Goal: Task Accomplishment & Management: Complete application form

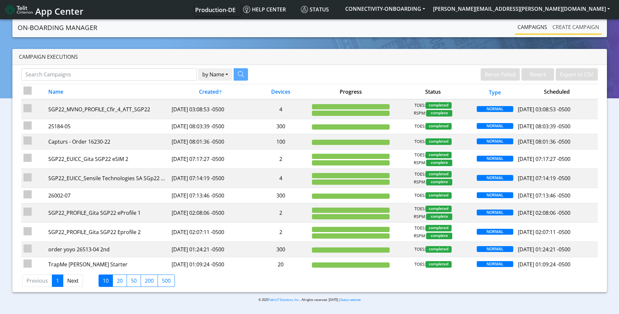
click at [573, 23] on link "Create campaign" at bounding box center [576, 27] width 52 height 13
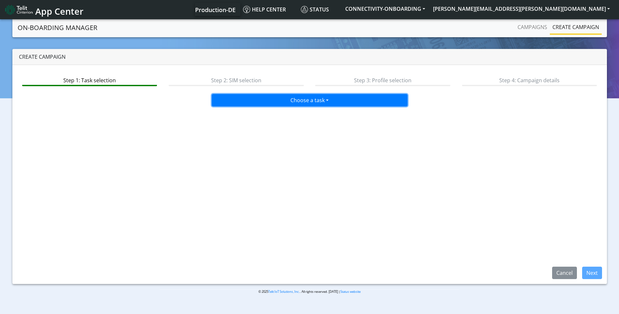
click at [304, 100] on button "Choose a task" at bounding box center [310, 100] width 196 height 12
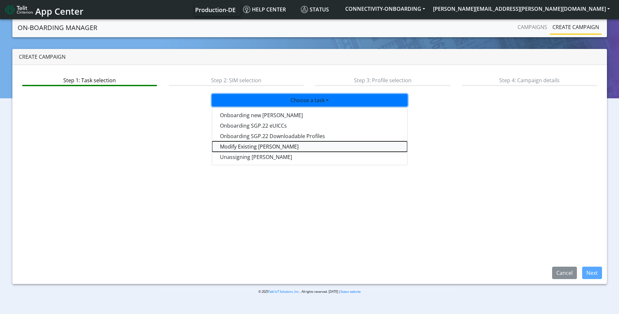
click at [261, 143] on taskiotp-dropdown "Modify Existing [PERSON_NAME]" at bounding box center [309, 146] width 195 height 10
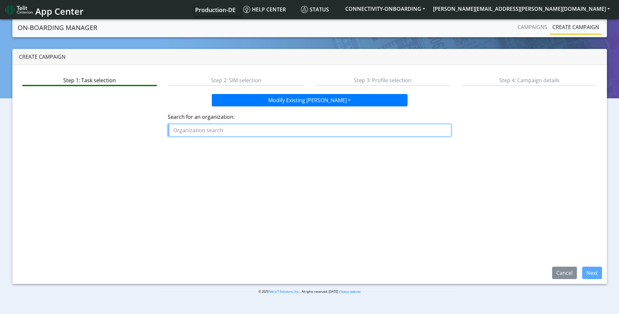
click at [257, 129] on input "text" at bounding box center [310, 130] width 284 height 12
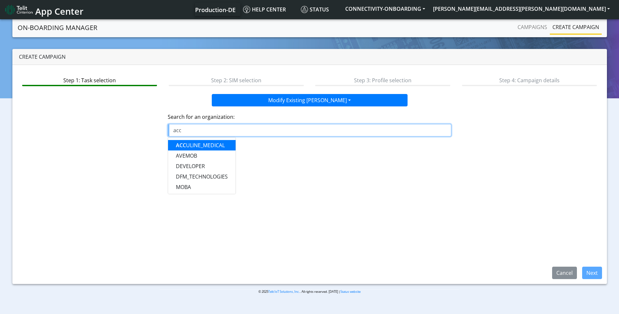
click at [216, 143] on ngb-highlight "ACC ULINE_MEDICAL" at bounding box center [200, 145] width 49 height 7
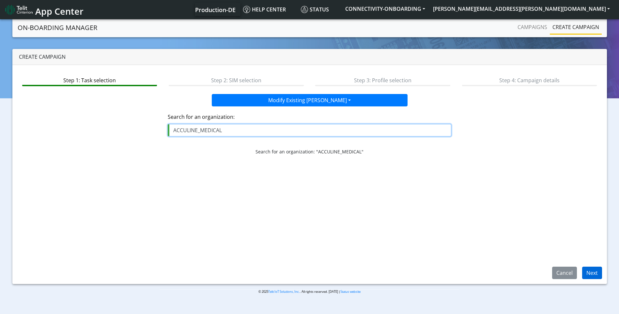
type input "ACCULINE_MEDICAL"
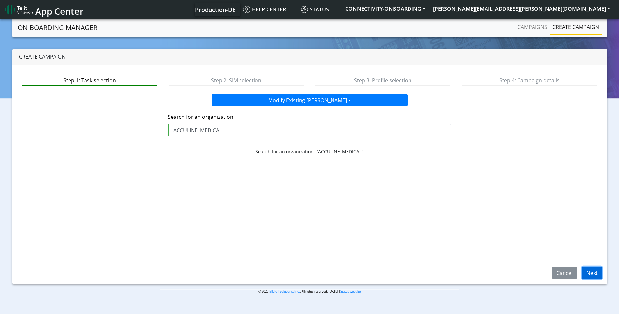
click at [589, 274] on button "Next" at bounding box center [592, 273] width 20 height 12
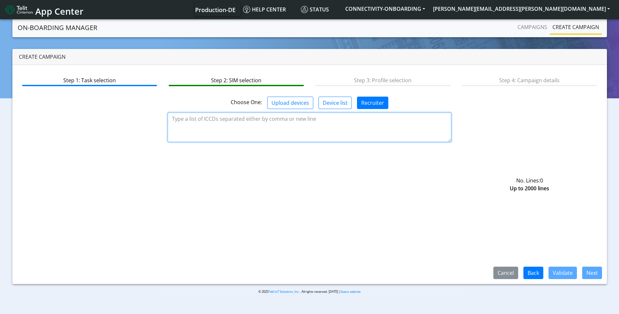
click at [353, 128] on textarea at bounding box center [310, 127] width 284 height 29
paste textarea "89358151000016775838"
type textarea "89358151000016775838"
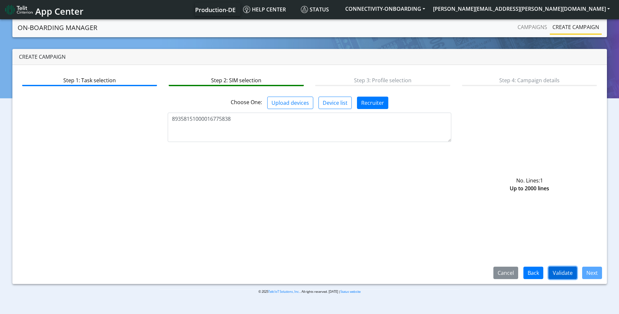
click at [567, 270] on button "Validate" at bounding box center [563, 273] width 28 height 12
click at [596, 274] on button "Next" at bounding box center [592, 273] width 20 height 12
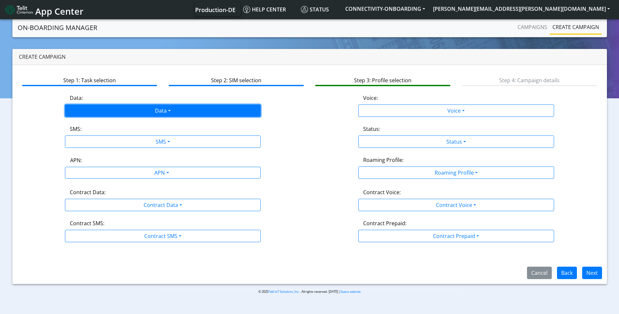
click at [176, 115] on button "Data" at bounding box center [163, 110] width 196 height 12
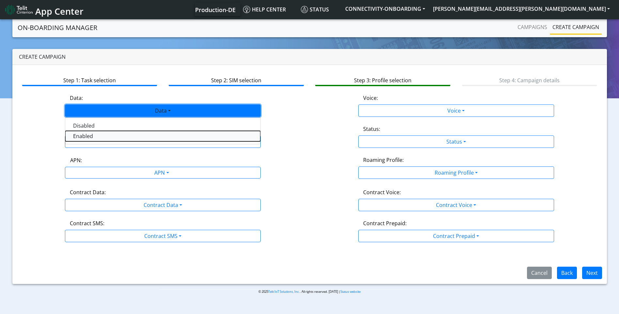
click at [137, 135] on button "Enabled" at bounding box center [162, 136] width 195 height 10
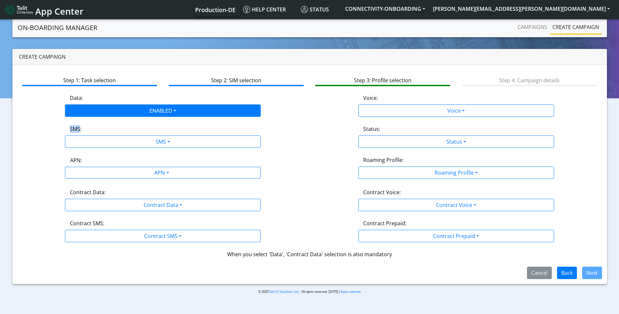
click at [137, 135] on div "SMS:" at bounding box center [162, 130] width 195 height 10
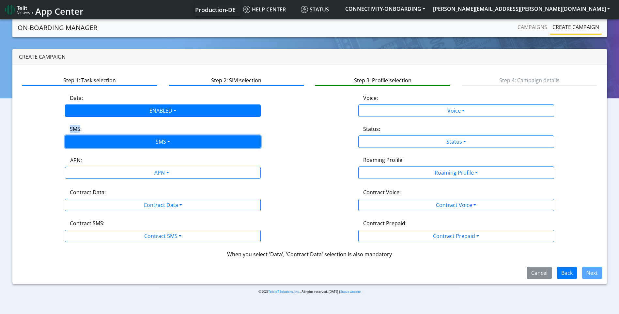
drag, startPoint x: 137, startPoint y: 135, endPoint x: 136, endPoint y: 143, distance: 8.3
click at [136, 143] on button "SMS" at bounding box center [163, 141] width 196 height 12
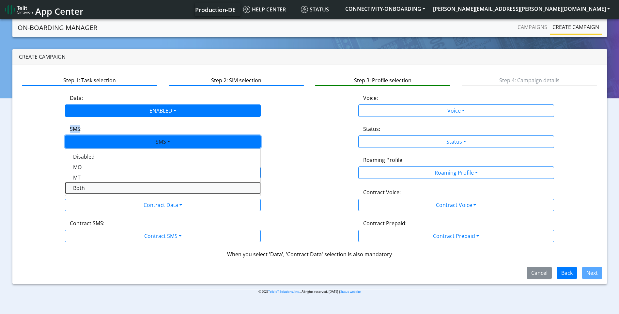
click at [114, 189] on button "Both" at bounding box center [162, 188] width 195 height 10
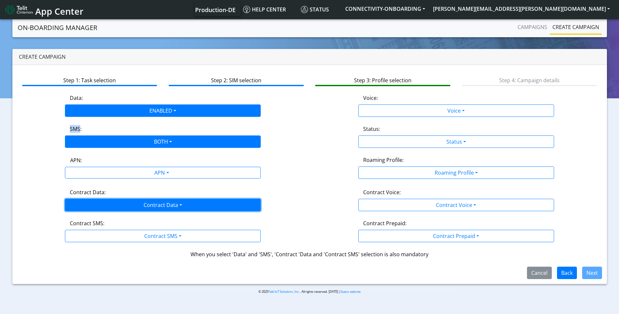
click at [117, 200] on button "Contract Data" at bounding box center [163, 205] width 196 height 12
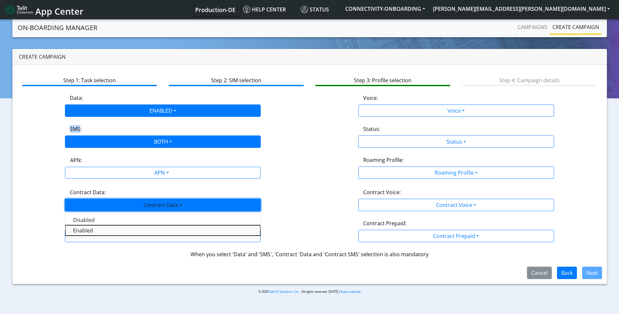
click at [103, 231] on Dataenabled-dropdown "Enabled" at bounding box center [162, 230] width 195 height 10
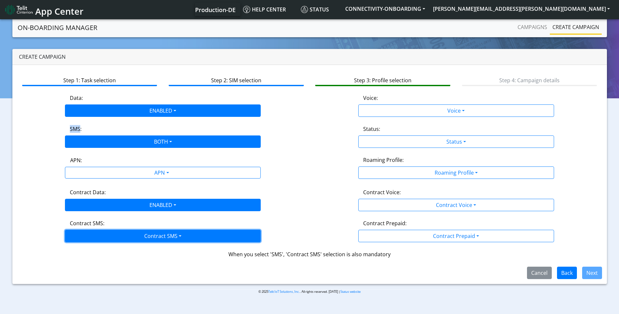
click at [103, 234] on button "Contract SMS" at bounding box center [163, 236] width 196 height 12
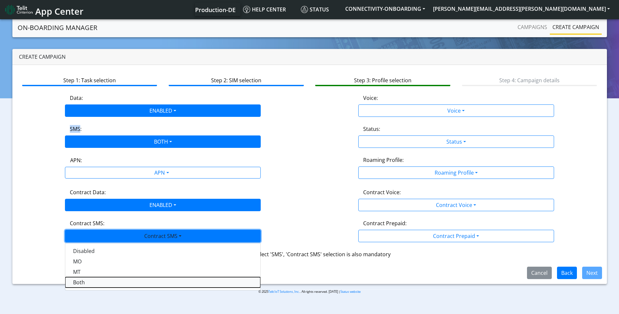
click at [91, 281] on SMSboth-dropdown "Both" at bounding box center [162, 282] width 195 height 10
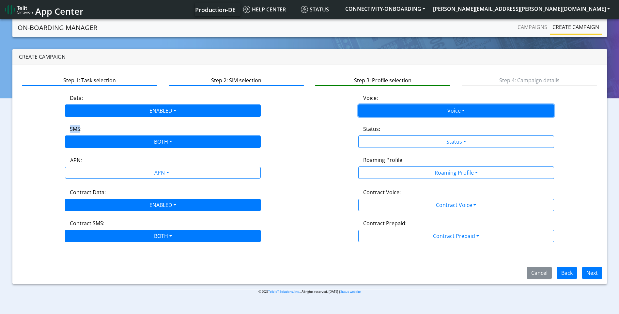
click at [432, 109] on button "Voice" at bounding box center [456, 110] width 196 height 12
click at [432, 97] on div "Voice:" at bounding box center [455, 99] width 195 height 10
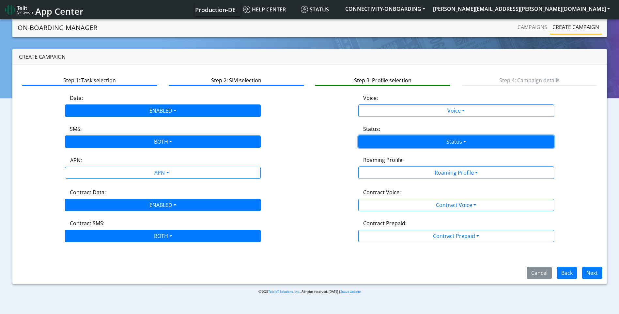
click at [418, 140] on button "Status" at bounding box center [456, 141] width 196 height 12
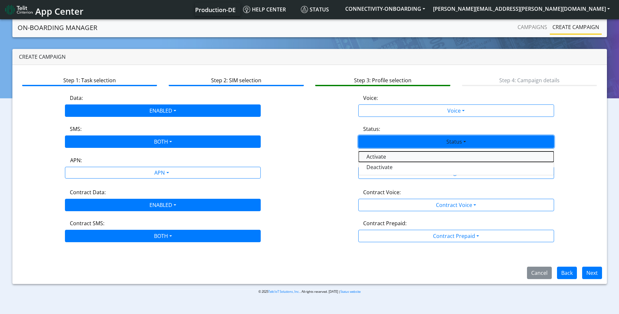
click at [408, 159] on button "Activate" at bounding box center [456, 156] width 195 height 10
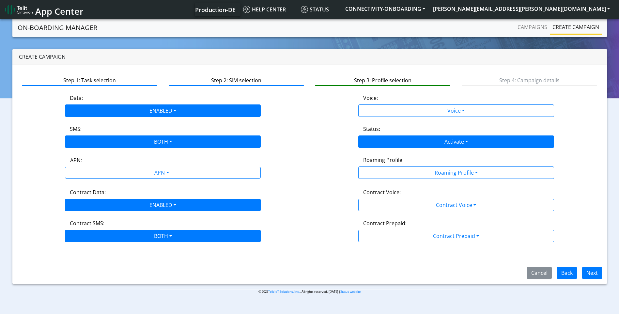
scroll to position [2, 0]
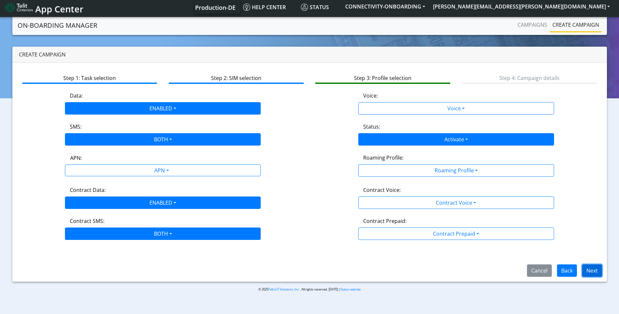
click at [591, 271] on button "Next" at bounding box center [592, 270] width 20 height 12
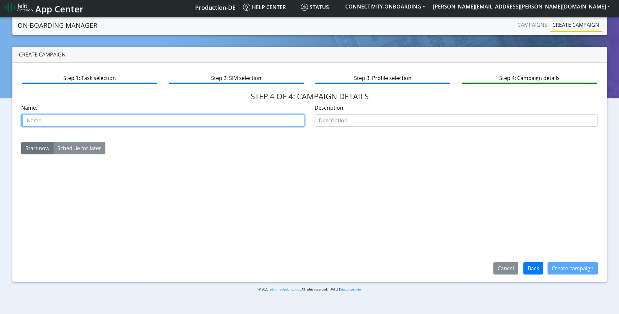
click at [163, 122] on input "text" at bounding box center [163, 120] width 284 height 12
paste input "00635512"
paste input "acculine medical"
type input "case 00635512 acculine medical"
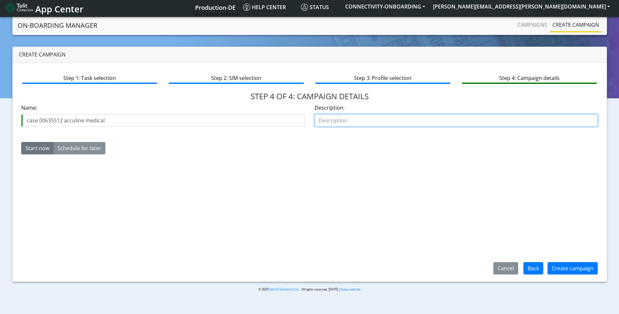
click at [339, 117] on input "text" at bounding box center [457, 120] width 284 height 12
type input "activate starter kit"
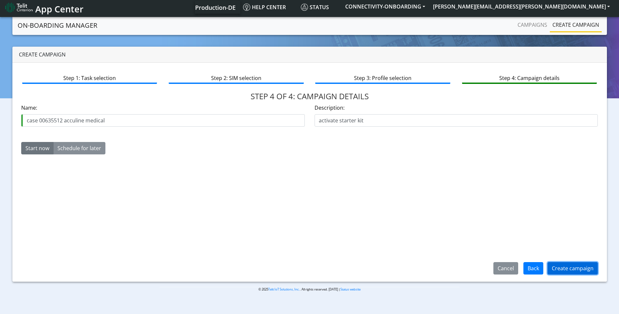
click at [575, 267] on button "Create campaign" at bounding box center [573, 268] width 50 height 12
click at [571, 265] on button "Create campaign" at bounding box center [573, 268] width 50 height 12
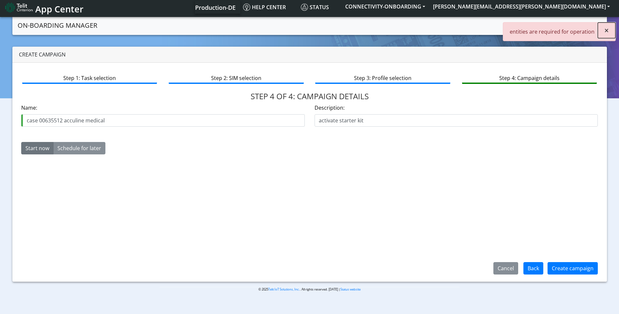
click at [614, 31] on button "×" at bounding box center [607, 31] width 18 height 16
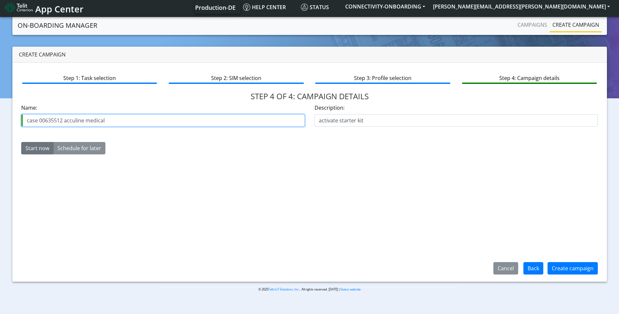
click at [295, 120] on input "case 00635512 acculine medical" at bounding box center [163, 120] width 284 height 12
click at [536, 266] on button "Back" at bounding box center [533, 268] width 20 height 12
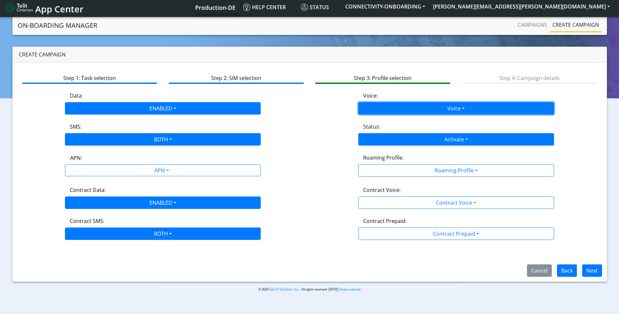
click at [386, 105] on button "Voice" at bounding box center [456, 108] width 196 height 12
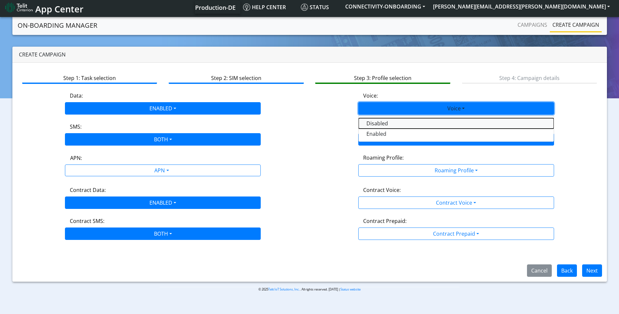
click at [381, 123] on button "Disabled" at bounding box center [456, 123] width 195 height 10
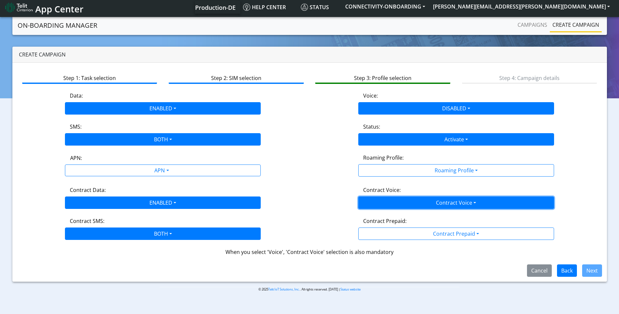
click at [525, 199] on button "Contract Voice" at bounding box center [456, 202] width 196 height 12
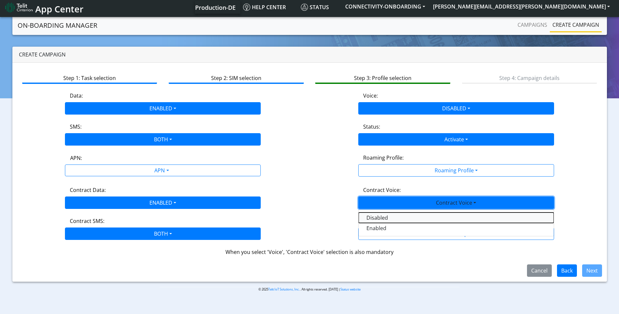
click at [419, 218] on Voicedisabled-dropdown "Disabled" at bounding box center [456, 217] width 195 height 10
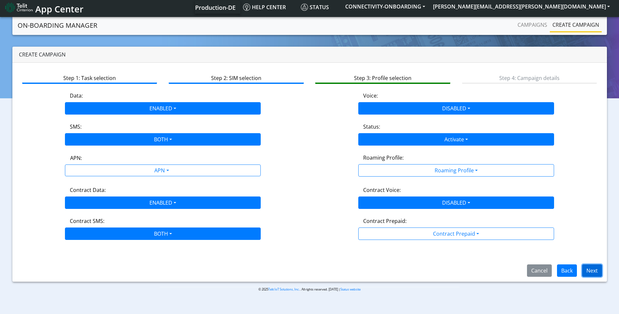
click at [596, 269] on button "Next" at bounding box center [592, 270] width 20 height 12
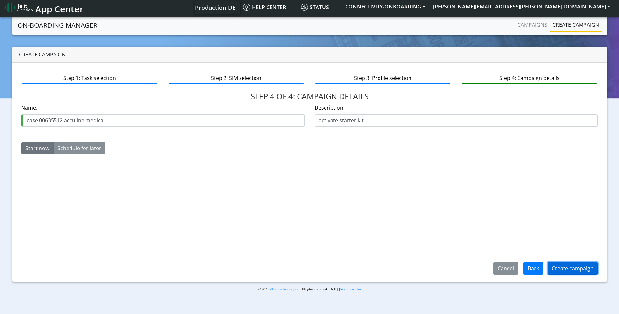
click at [573, 264] on button "Create campaign" at bounding box center [573, 268] width 50 height 12
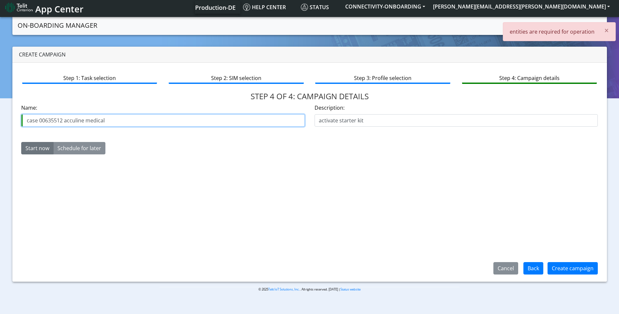
click at [265, 119] on input "case 00635512 acculine medical" at bounding box center [163, 120] width 284 height 12
drag, startPoint x: 113, startPoint y: 125, endPoint x: 64, endPoint y: 123, distance: 49.0
click at [64, 123] on input "case 00635512 acculine medical" at bounding box center [163, 120] width 284 height 12
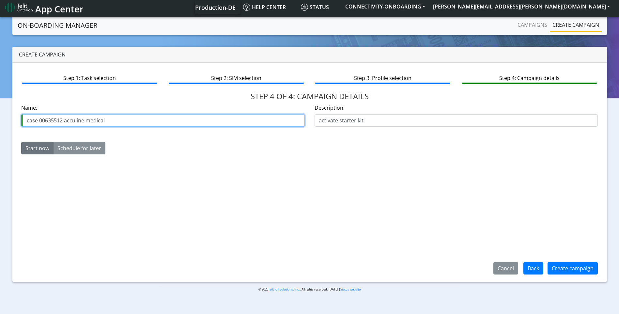
click at [90, 122] on input "case 00635512 acculine medical" at bounding box center [163, 120] width 284 height 12
type input "case 00635512 acculine"
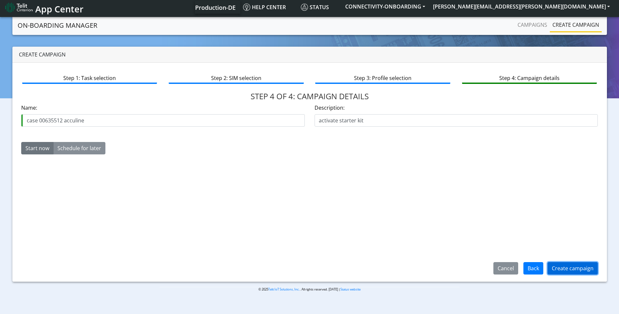
click at [563, 265] on button "Create campaign" at bounding box center [573, 268] width 50 height 12
click at [608, 8] on button "[PERSON_NAME][EMAIL_ADDRESS][PERSON_NAME][DOMAIN_NAME]" at bounding box center [521, 7] width 185 height 12
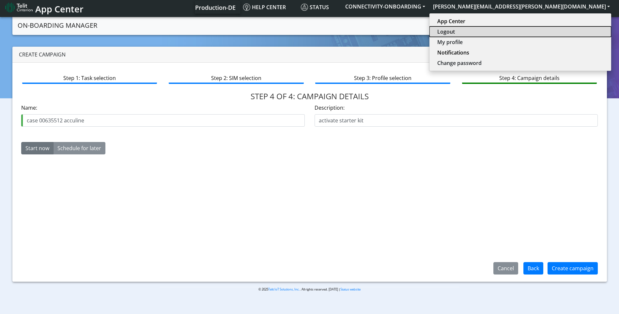
click at [560, 34] on button "Logout" at bounding box center [520, 31] width 182 height 10
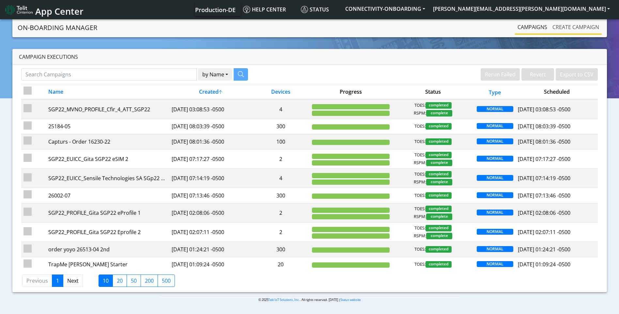
click at [580, 23] on link "Create campaign" at bounding box center [576, 27] width 52 height 13
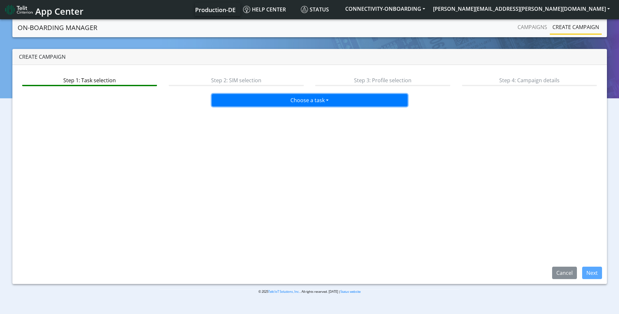
drag, startPoint x: 292, startPoint y: 101, endPoint x: 283, endPoint y: 101, distance: 9.8
click at [283, 101] on button "Choose a task" at bounding box center [310, 100] width 196 height 12
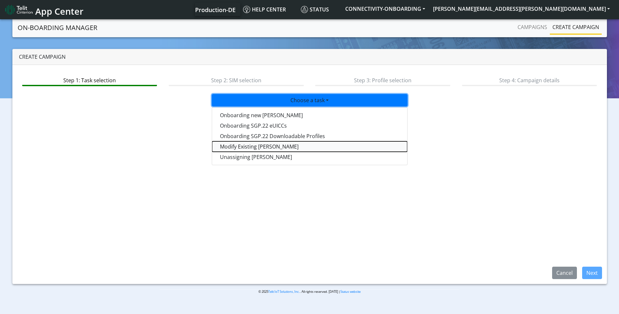
click at [265, 148] on taskiotp-dropdown "Modify Existing [PERSON_NAME]" at bounding box center [309, 146] width 195 height 10
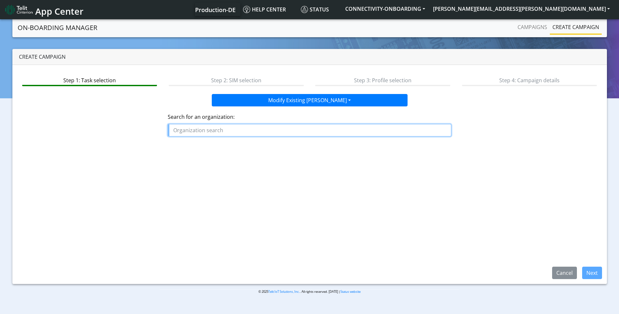
click at [219, 131] on input "text" at bounding box center [310, 130] width 284 height 12
click at [215, 149] on ngb-typeahead-window "ACCU LINE_MEDICAL" at bounding box center [200, 165] width 65 height 57
click at [215, 149] on button "ACCU LINE_MEDICAL" at bounding box center [200, 145] width 65 height 10
type input "ACCULINE_MEDICAL"
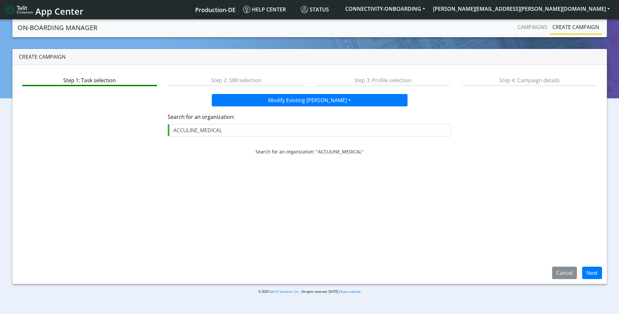
click at [603, 271] on div "Cancel Next" at bounding box center [574, 273] width 65 height 12
click at [594, 272] on button "Next" at bounding box center [592, 273] width 20 height 12
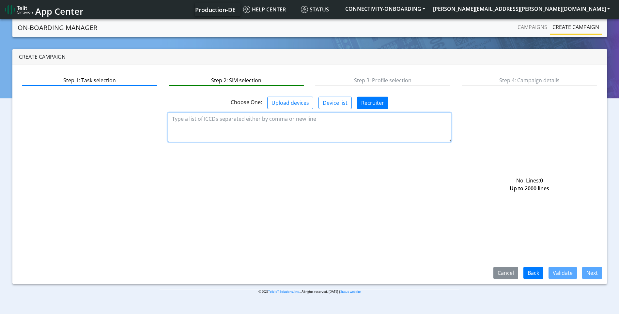
click at [290, 126] on textarea at bounding box center [310, 127] width 284 height 29
paste textarea "acculine medical"
drag, startPoint x: 254, startPoint y: 117, endPoint x: 78, endPoint y: 97, distance: 177.3
click at [78, 97] on app-sim-selection "Choose One: Upload devices Device list Recruiter acculine medical No. Lines: 1 …" at bounding box center [309, 124] width 577 height 55
paste textarea "89358151000016775838"
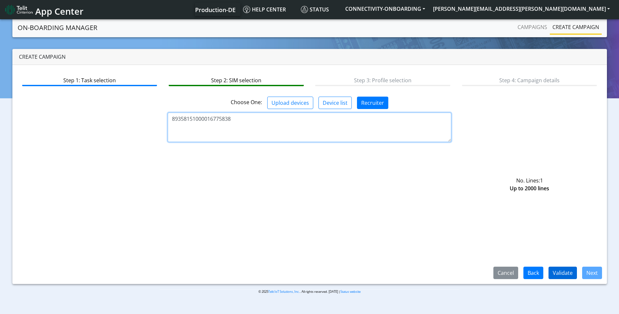
type textarea "89358151000016775838"
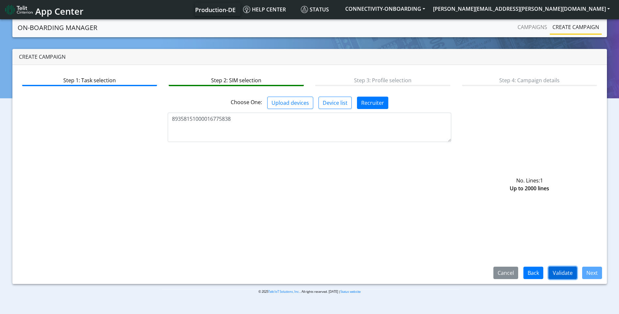
click at [569, 273] on button "Validate" at bounding box center [563, 273] width 28 height 12
click at [563, 271] on button "Validate" at bounding box center [563, 273] width 28 height 12
click at [586, 273] on button "Next" at bounding box center [592, 273] width 20 height 12
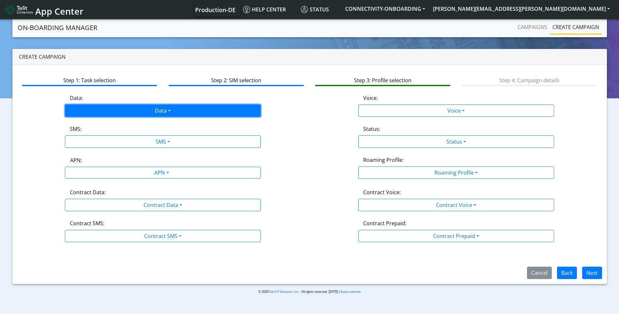
click at [173, 115] on button "Data" at bounding box center [163, 110] width 196 height 12
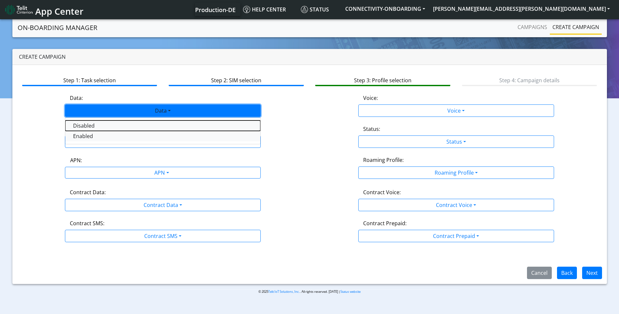
drag, startPoint x: 153, startPoint y: 129, endPoint x: 154, endPoint y: 137, distance: 7.9
click at [154, 137] on div "Disabled Enabled" at bounding box center [163, 130] width 196 height 27
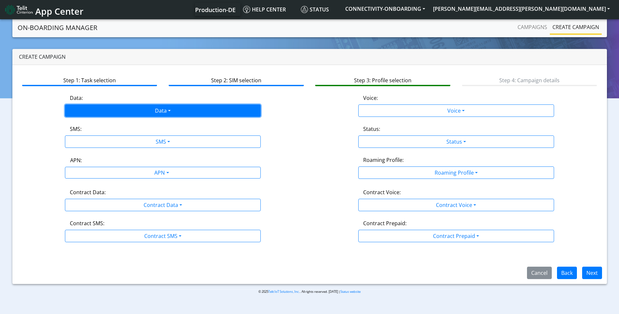
click at [162, 112] on button "Data" at bounding box center [163, 110] width 196 height 12
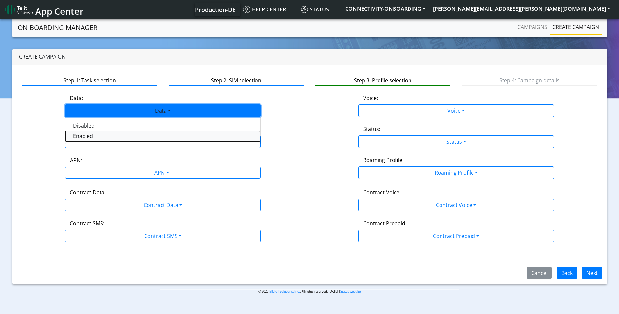
click at [142, 136] on button "Enabled" at bounding box center [162, 136] width 195 height 10
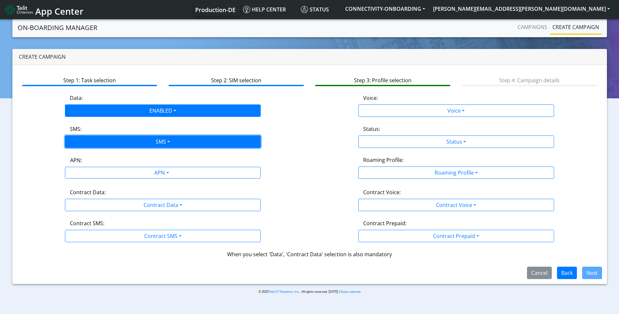
click at [141, 138] on button "SMS" at bounding box center [163, 141] width 196 height 12
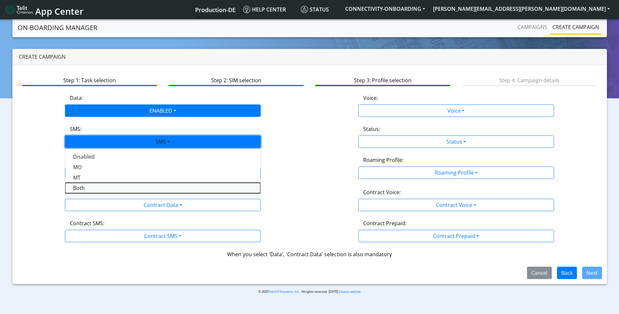
click at [111, 190] on button "Both" at bounding box center [162, 188] width 195 height 10
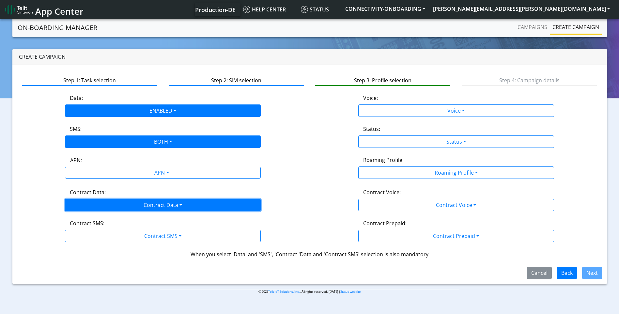
click at [110, 209] on button "Contract Data" at bounding box center [163, 205] width 196 height 12
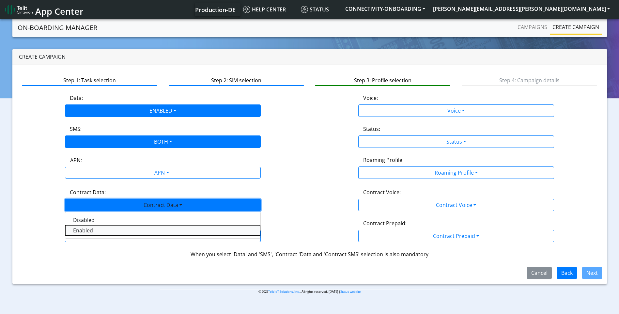
click at [100, 233] on Dataenabled-dropdown "Enabled" at bounding box center [162, 230] width 195 height 10
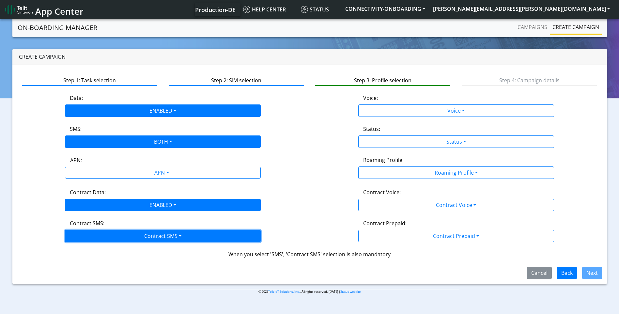
click at [100, 233] on button "Contract SMS" at bounding box center [163, 236] width 196 height 12
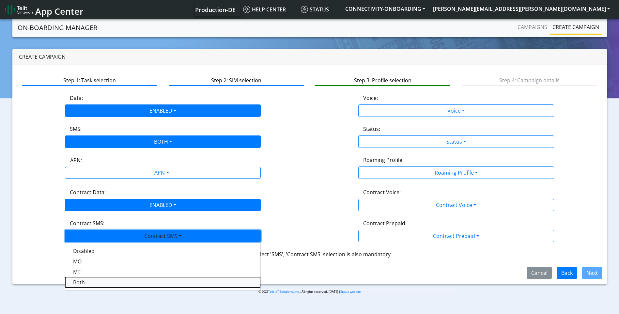
click at [104, 277] on SMSboth-dropdown "Both" at bounding box center [162, 282] width 195 height 10
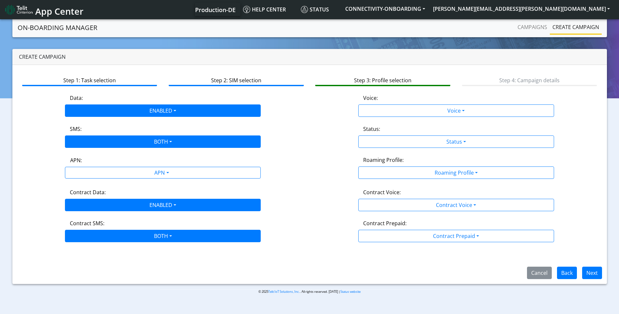
click at [410, 135] on div "Status:" at bounding box center [455, 130] width 195 height 10
drag, startPoint x: 408, startPoint y: 141, endPoint x: 410, endPoint y: 135, distance: 6.3
click at [410, 135] on div "Status:" at bounding box center [455, 130] width 195 height 10
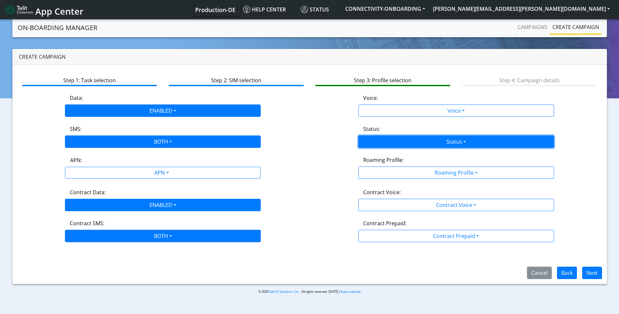
click at [401, 146] on button "Status" at bounding box center [456, 141] width 196 height 12
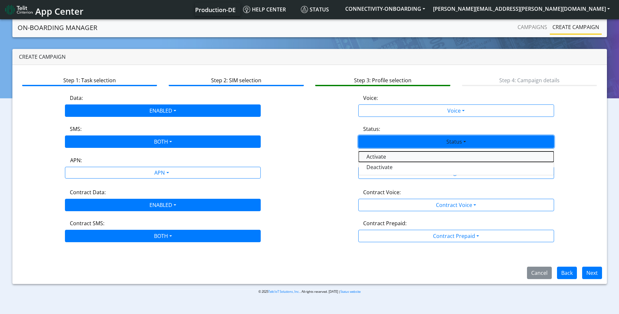
click at [396, 157] on button "Activate" at bounding box center [456, 156] width 195 height 10
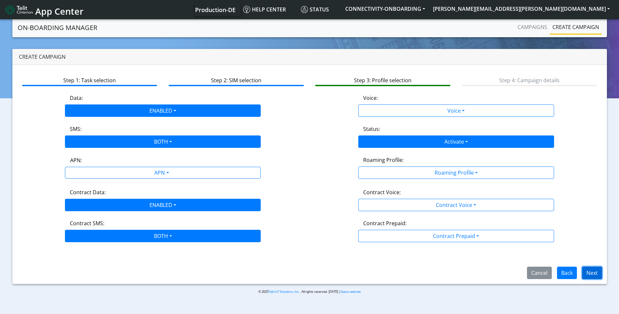
click at [592, 268] on button "Next" at bounding box center [592, 273] width 20 height 12
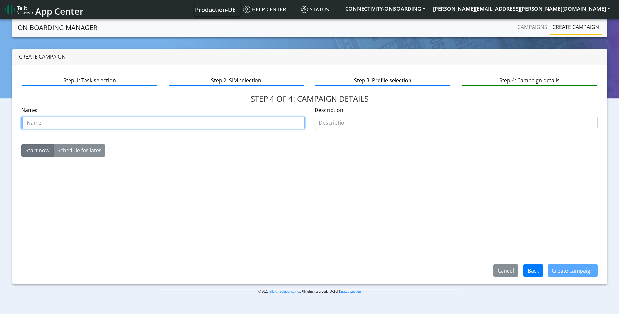
click at [220, 120] on input "text" at bounding box center [163, 122] width 284 height 12
type input "c"
paste input "00635512"
type input "acculaine medical case 00635512"
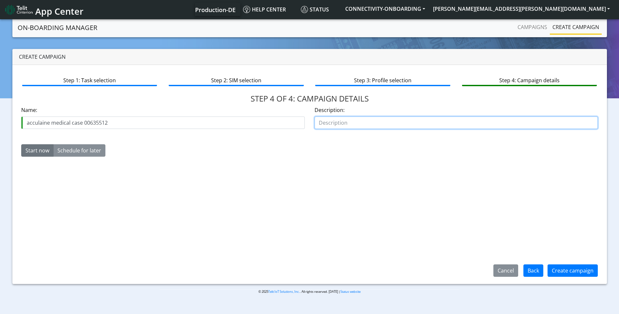
click at [384, 119] on input "text" at bounding box center [457, 122] width 284 height 12
type input "starter kit"
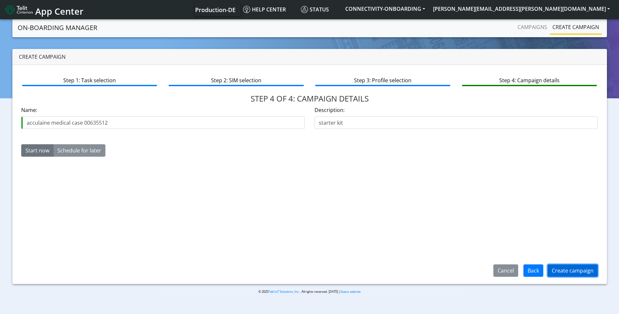
click at [573, 269] on button "Create campaign" at bounding box center [573, 270] width 50 height 12
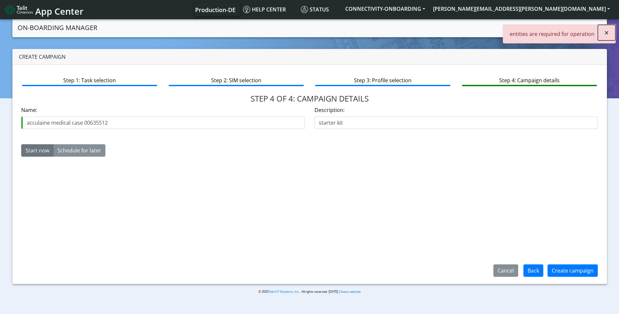
click at [608, 33] on span "×" at bounding box center [606, 32] width 5 height 11
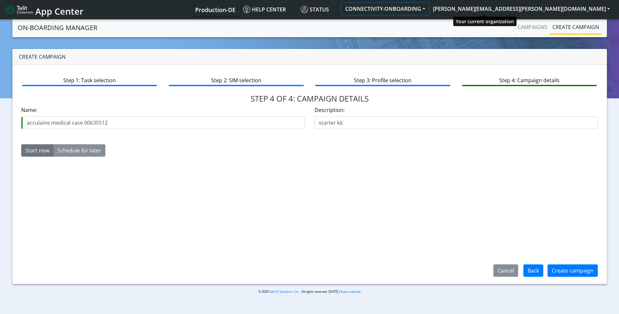
click at [429, 6] on button "CONNECTIVITY-ONBOARDING" at bounding box center [385, 9] width 88 height 12
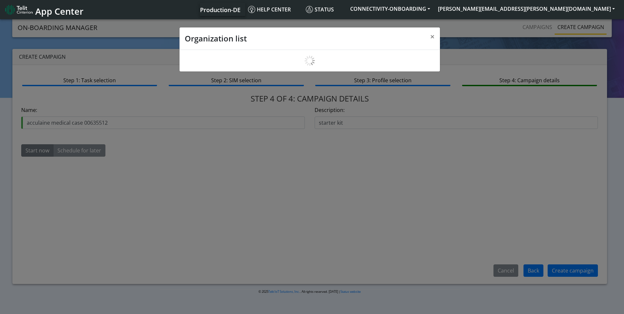
scroll to position [2, 0]
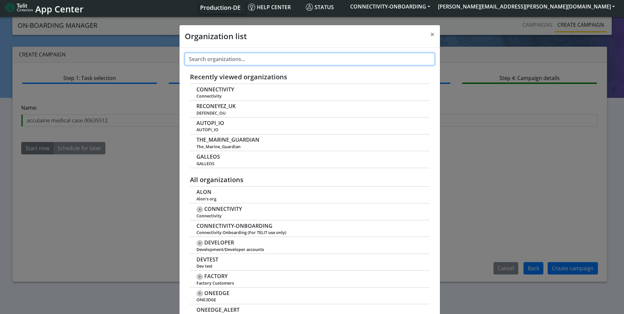
click at [254, 55] on input "text" at bounding box center [310, 59] width 250 height 12
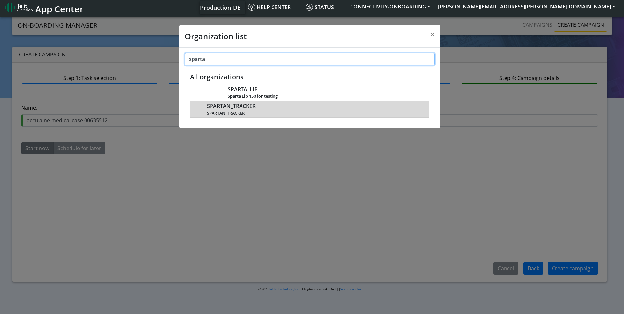
type input "sparta"
click at [237, 111] on span "SPARTAN_TRACKER" at bounding box center [314, 113] width 215 height 5
click at [237, 106] on span "SPARTAN_TRACKER" at bounding box center [231, 106] width 49 height 6
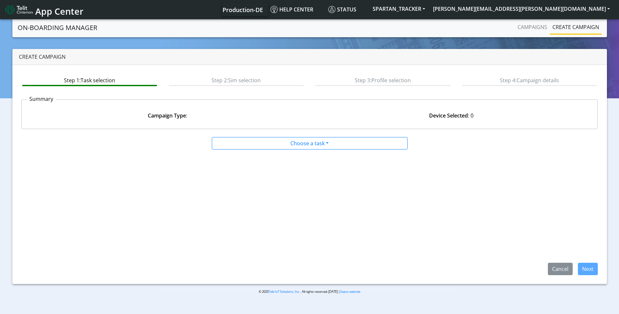
click at [66, 28] on link "On-Boarding Manager" at bounding box center [58, 27] width 80 height 13
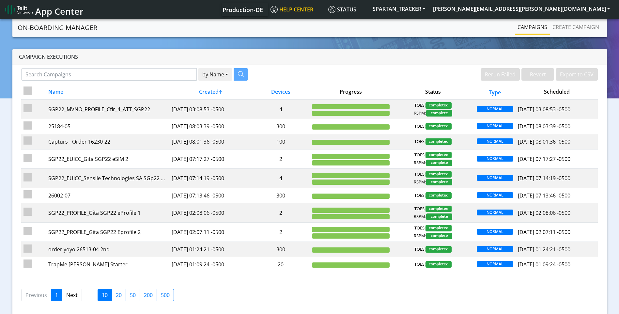
click at [326, 13] on link "Help center" at bounding box center [297, 9] width 58 height 13
click at [611, 9] on button "[PERSON_NAME][EMAIL_ADDRESS][PERSON_NAME][DOMAIN_NAME]" at bounding box center [521, 9] width 185 height 12
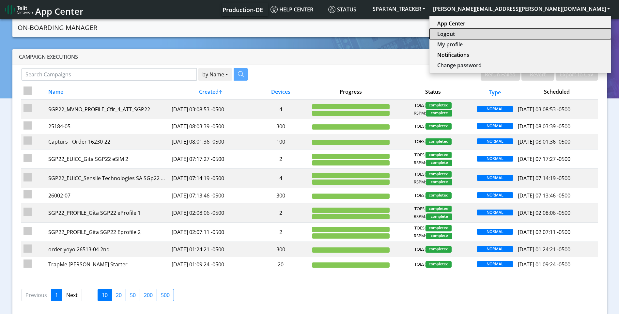
drag, startPoint x: 572, startPoint y: 31, endPoint x: 570, endPoint y: 34, distance: 3.4
click at [570, 34] on button "Logout" at bounding box center [520, 34] width 182 height 10
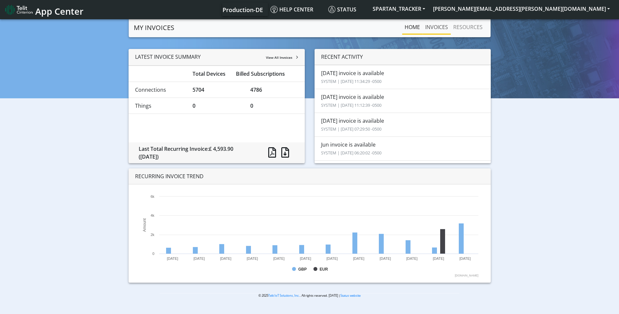
click at [433, 28] on link "INVOICES" at bounding box center [437, 27] width 28 height 13
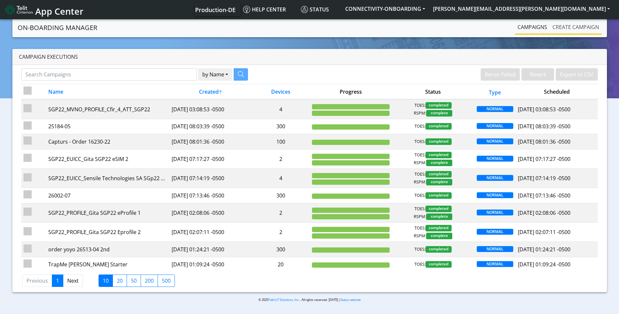
click at [590, 26] on link "Create campaign" at bounding box center [576, 27] width 52 height 13
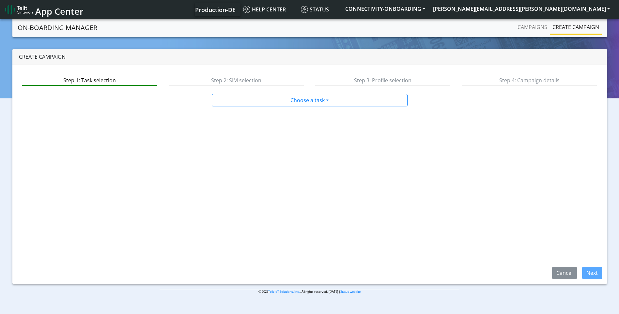
click at [283, 108] on div "Step 1: Task selection Step 2: SIM selection Step 3: Profile selection Step 4: …" at bounding box center [309, 174] width 595 height 219
click at [284, 107] on div at bounding box center [309, 106] width 293 height 0
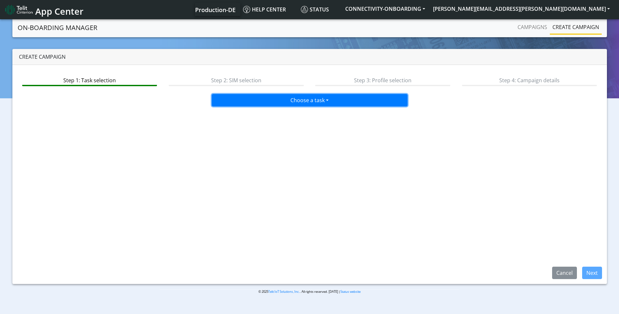
click at [284, 104] on button "Choose a task" at bounding box center [310, 100] width 196 height 12
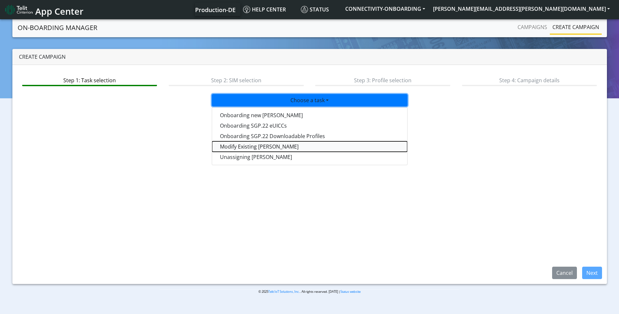
click at [258, 146] on taskiotp-dropdown "Modify Existing [PERSON_NAME]" at bounding box center [309, 146] width 195 height 10
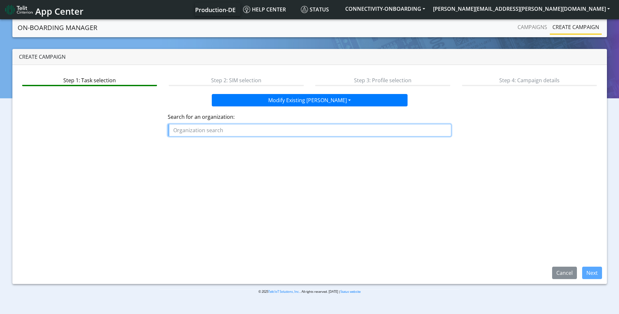
click at [253, 125] on input "text" at bounding box center [310, 130] width 284 height 12
click at [218, 158] on button "[PERSON_NAME]" at bounding box center [218, 155] width 100 height 10
type input "[PERSON_NAME]"
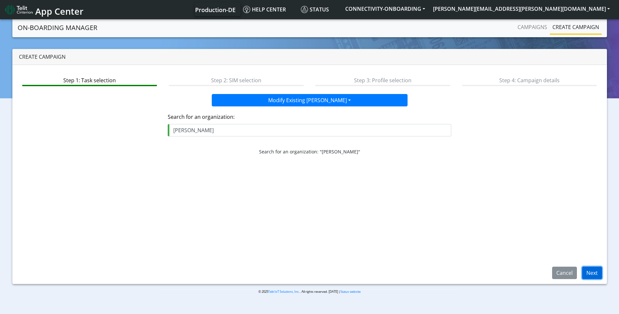
click at [593, 272] on button "Next" at bounding box center [592, 273] width 20 height 12
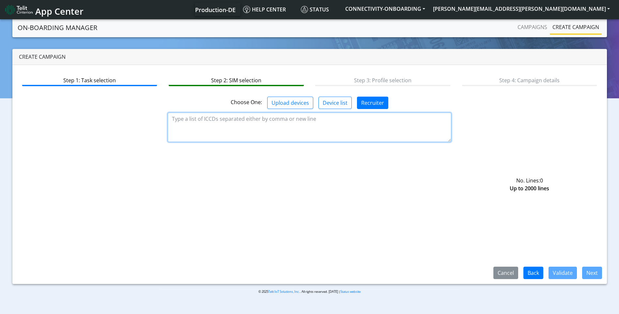
click at [344, 126] on textarea at bounding box center [310, 127] width 284 height 29
paste textarea "89358151000016796974"
type textarea "89358151000016796974"
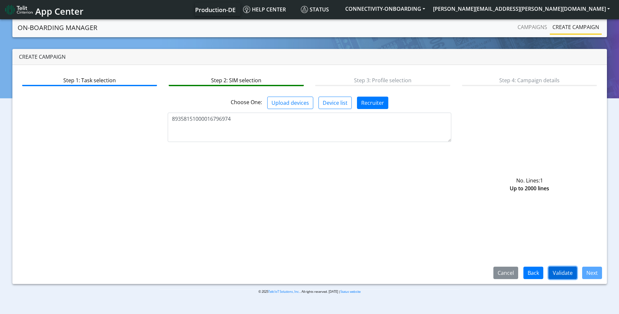
click at [559, 271] on button "Validate" at bounding box center [563, 273] width 28 height 12
